Goal: Navigation & Orientation: Find specific page/section

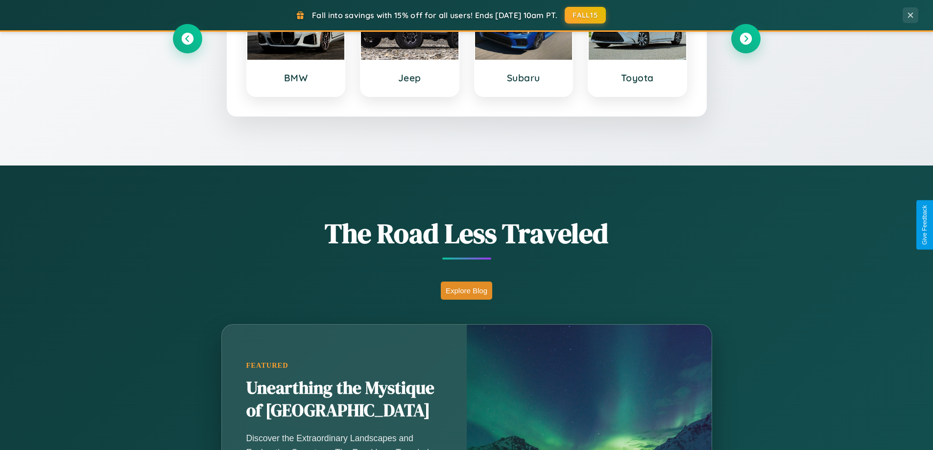
scroll to position [674, 0]
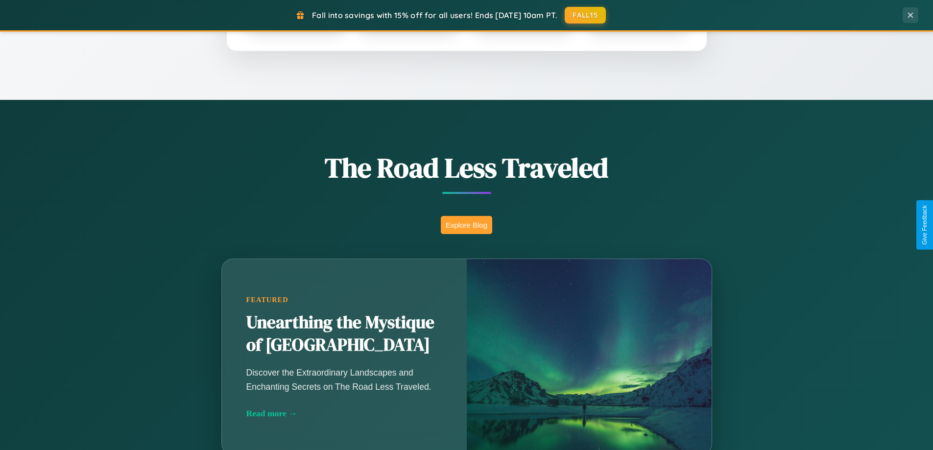
click at [466, 225] on button "Explore Blog" at bounding box center [466, 225] width 51 height 18
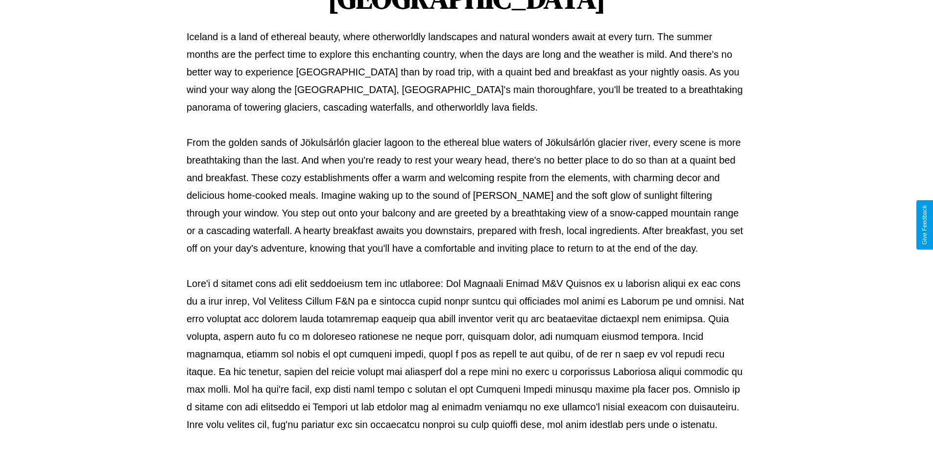
scroll to position [317, 0]
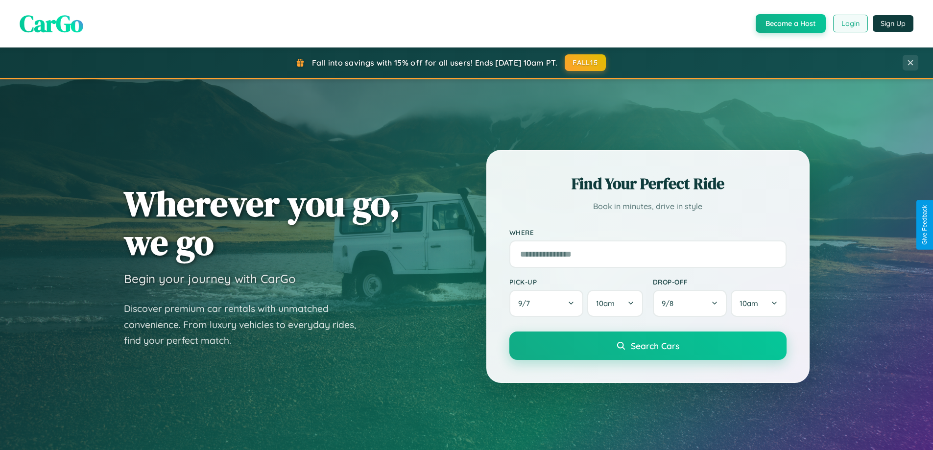
click at [850, 24] on button "Login" at bounding box center [850, 24] width 35 height 18
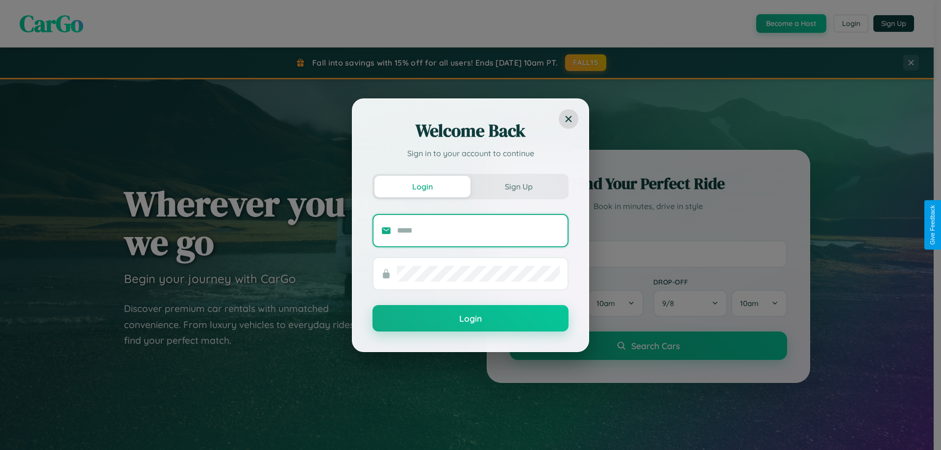
click at [478, 230] on input "text" at bounding box center [478, 231] width 163 height 16
type input "**********"
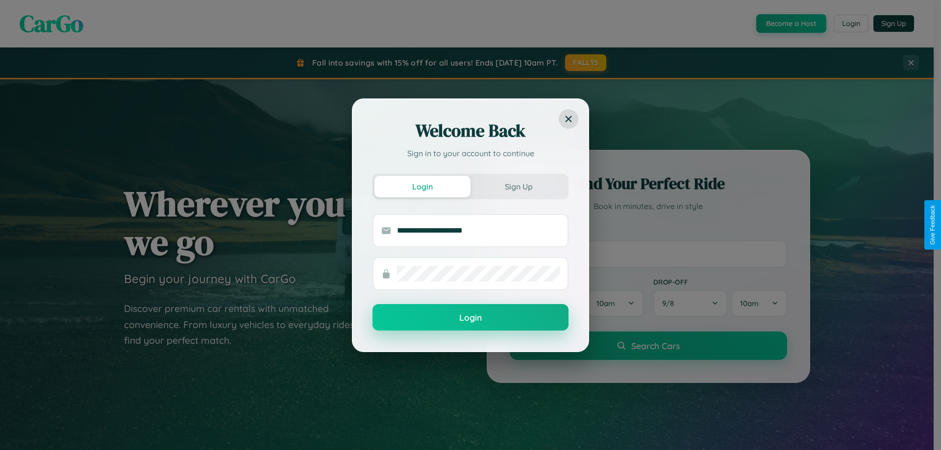
click at [470, 317] on button "Login" at bounding box center [470, 317] width 196 height 26
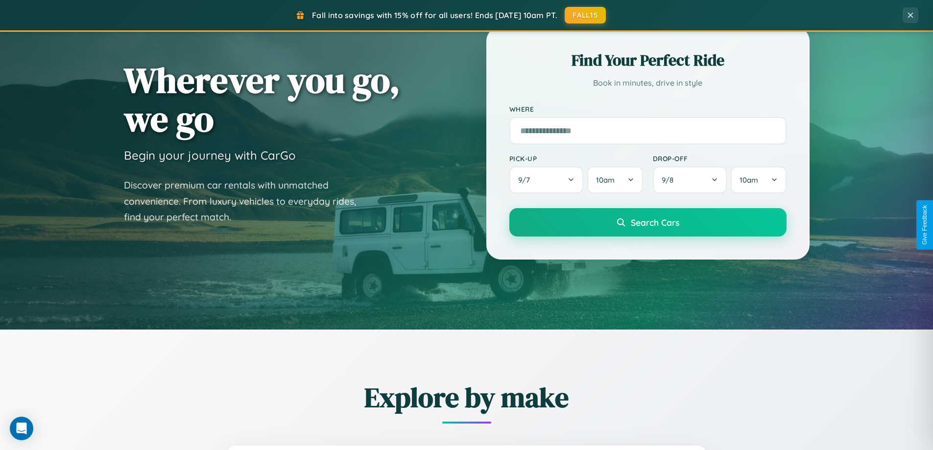
scroll to position [422, 0]
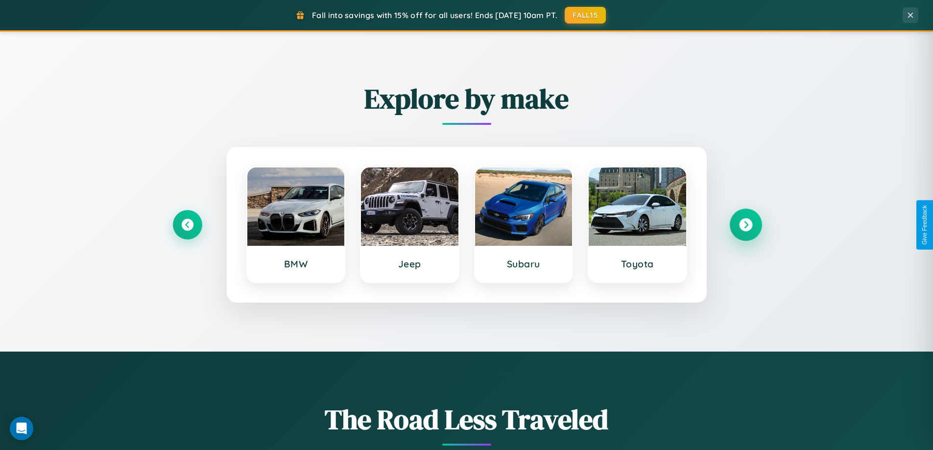
click at [746, 225] on icon at bounding box center [745, 225] width 13 height 13
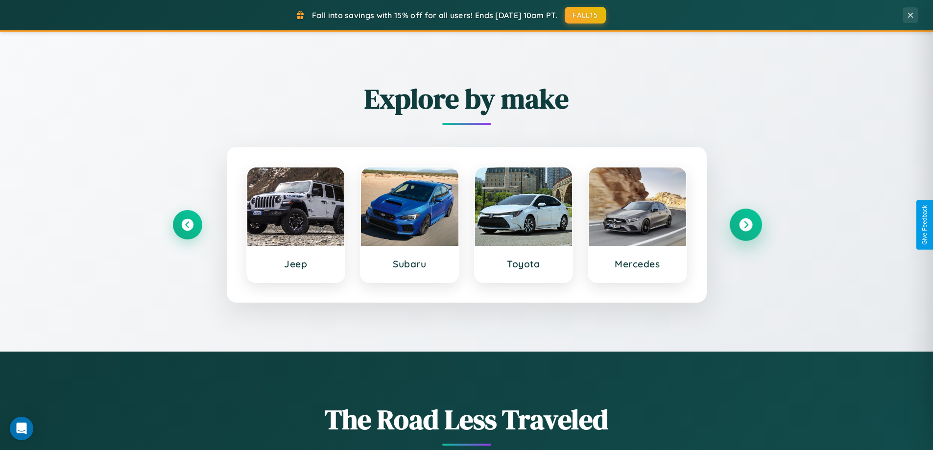
click at [746, 225] on icon at bounding box center [745, 225] width 13 height 13
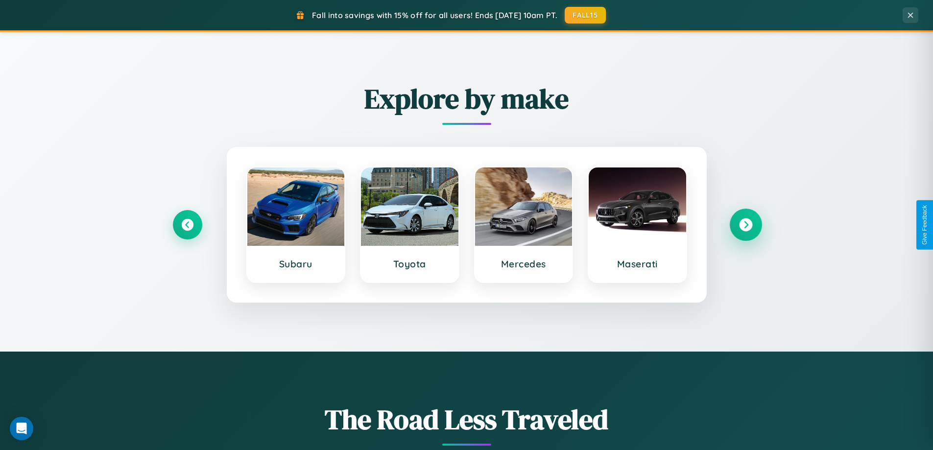
click at [746, 225] on icon at bounding box center [745, 225] width 13 height 13
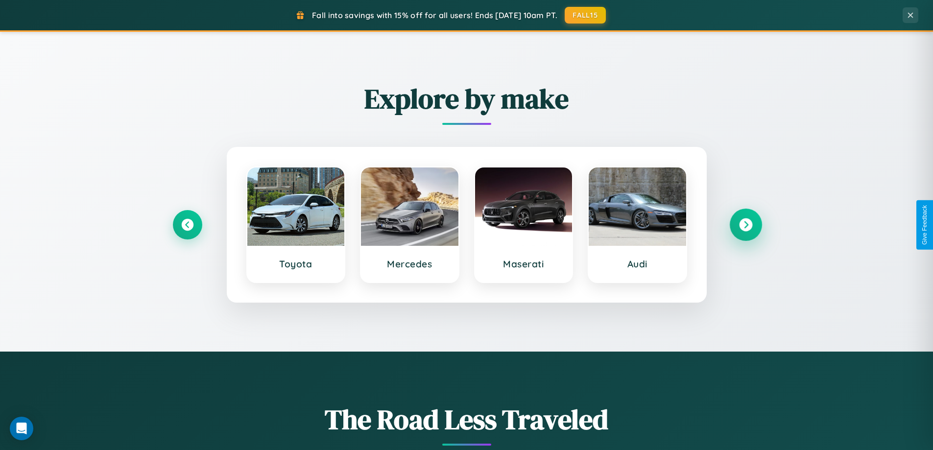
scroll to position [0, 0]
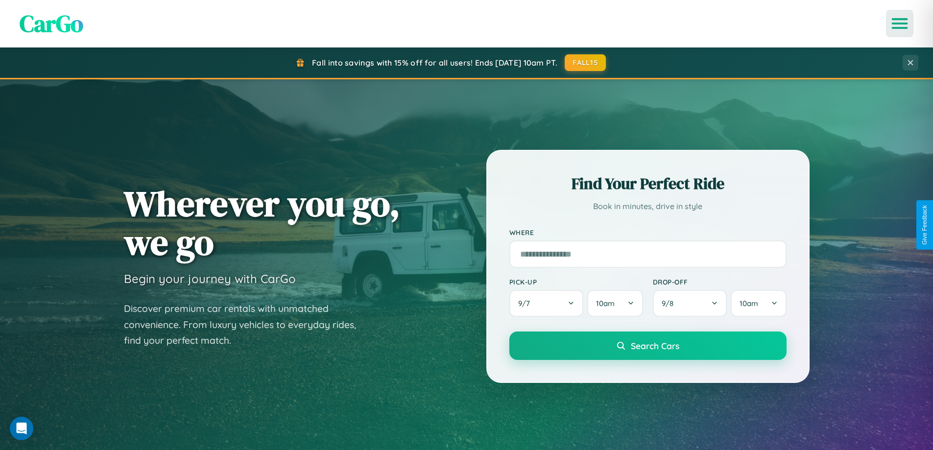
click at [900, 24] on icon "Open menu" at bounding box center [900, 23] width 14 height 9
